Goal: Information Seeking & Learning: Learn about a topic

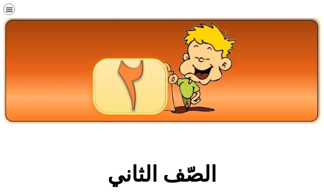
scroll to position [129, 0]
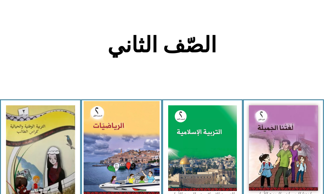
click at [118, 159] on img at bounding box center [121, 148] width 76 height 94
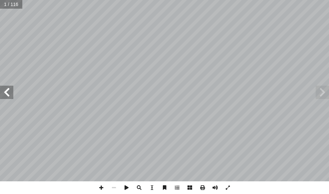
click at [4, 91] on span at bounding box center [6, 92] width 13 height 13
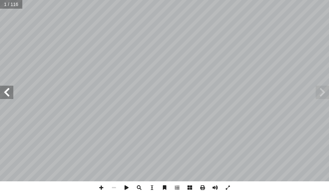
click at [4, 91] on span at bounding box center [6, 92] width 13 height 13
click at [324, 90] on span at bounding box center [322, 92] width 13 height 13
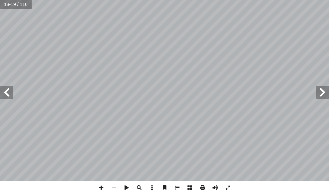
click at [324, 90] on span at bounding box center [322, 92] width 13 height 13
click at [228, 188] on span at bounding box center [228, 187] width 13 height 13
